Goal: Task Accomplishment & Management: Complete application form

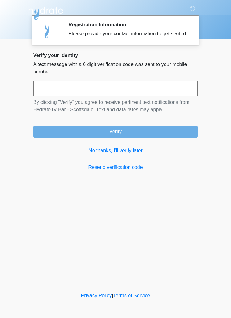
click at [132, 155] on link "No thanks, I'll verify later" at bounding box center [115, 150] width 164 height 7
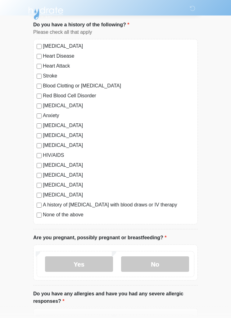
scroll to position [42, 0]
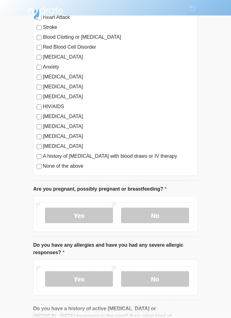
click at [168, 218] on label "No" at bounding box center [155, 216] width 68 height 16
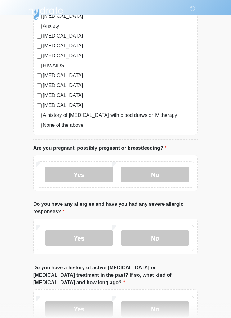
click at [165, 237] on label "No" at bounding box center [155, 239] width 68 height 16
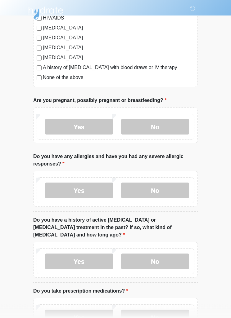
scroll to position [175, 0]
click at [169, 254] on label "No" at bounding box center [155, 262] width 68 height 16
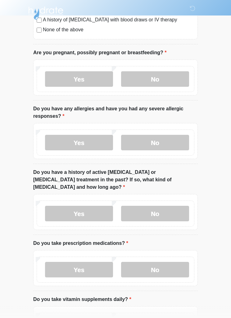
scroll to position [227, 0]
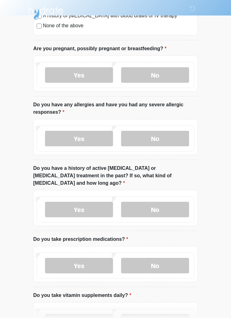
click at [172, 260] on label "No" at bounding box center [155, 266] width 68 height 16
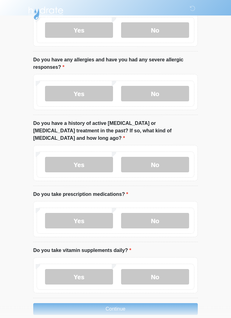
scroll to position [272, 0]
click at [159, 270] on label "No" at bounding box center [155, 277] width 68 height 16
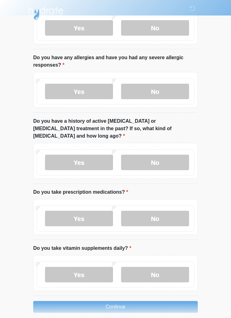
click at [149, 301] on button "Continue" at bounding box center [115, 307] width 164 height 12
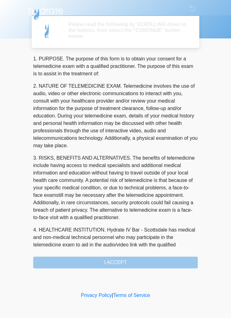
scroll to position [0, 0]
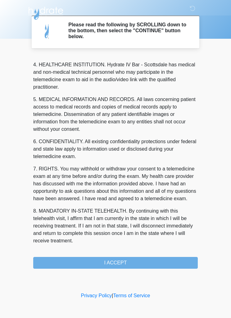
click at [131, 265] on button "I ACCEPT" at bounding box center [115, 263] width 164 height 12
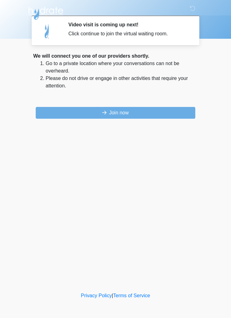
click at [136, 113] on button "Join now" at bounding box center [116, 113] width 160 height 12
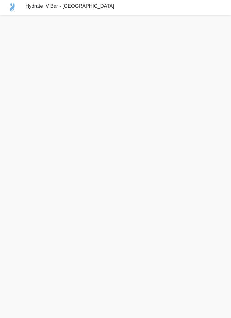
scroll to position [13, 0]
